Goal: Check status: Check status

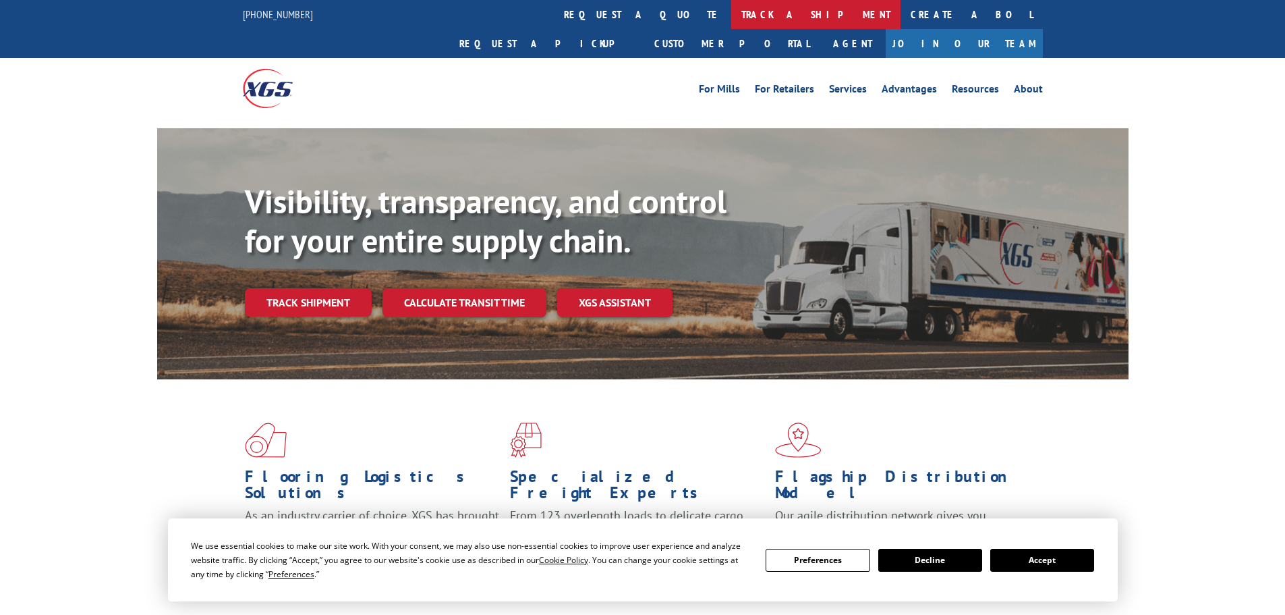
click at [731, 24] on link "track a shipment" at bounding box center [815, 14] width 169 height 29
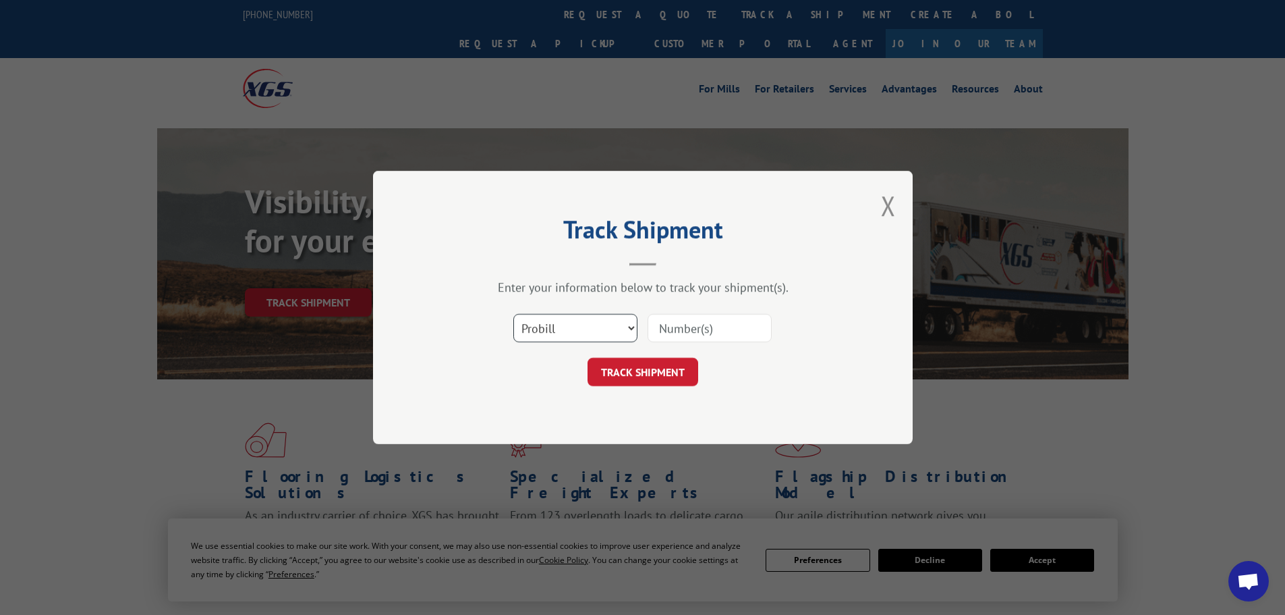
click at [611, 329] on select "Select category... Probill BOL PO" at bounding box center [575, 328] width 124 height 28
select select "bol"
click at [513, 314] on select "Select category... Probill BOL PO" at bounding box center [575, 328] width 124 height 28
click at [706, 333] on input at bounding box center [710, 328] width 124 height 28
paste input "6049909 P"
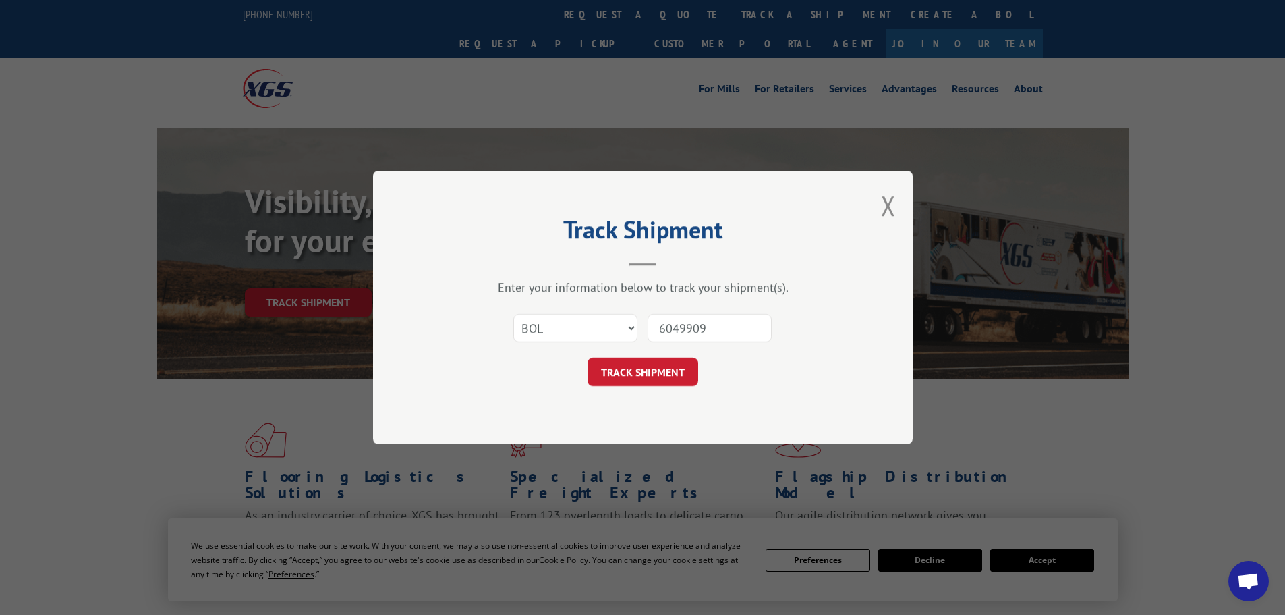
type input "6049909"
click at [588, 358] on button "TRACK SHIPMENT" at bounding box center [643, 372] width 111 height 28
